Goal: Find specific page/section: Find specific page/section

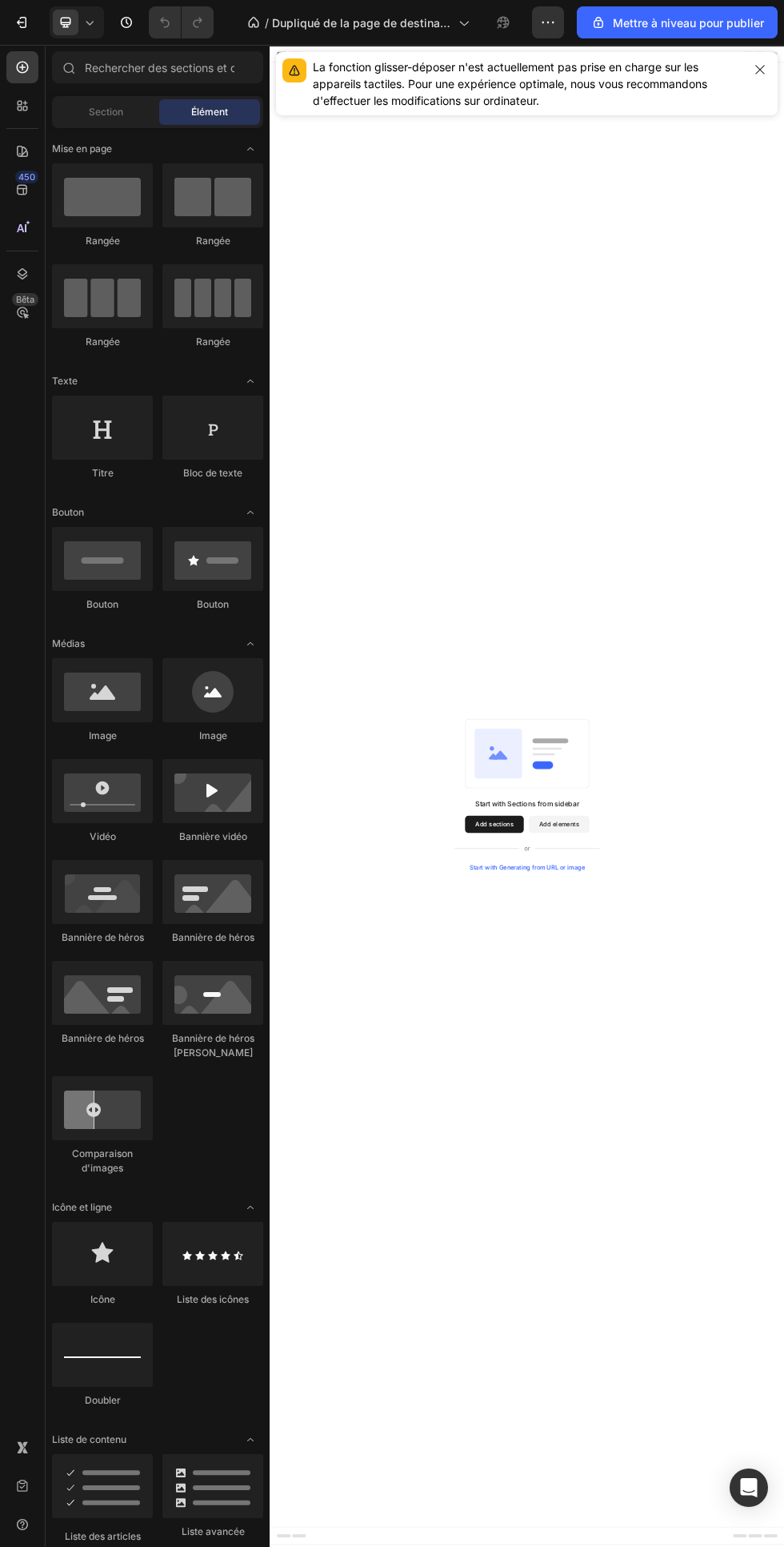
click at [761, 69] on icon "button" at bounding box center [760, 69] width 9 height 9
click at [765, 70] on icon "button" at bounding box center [761, 69] width 13 height 13
